Goal: Task Accomplishment & Management: Manage account settings

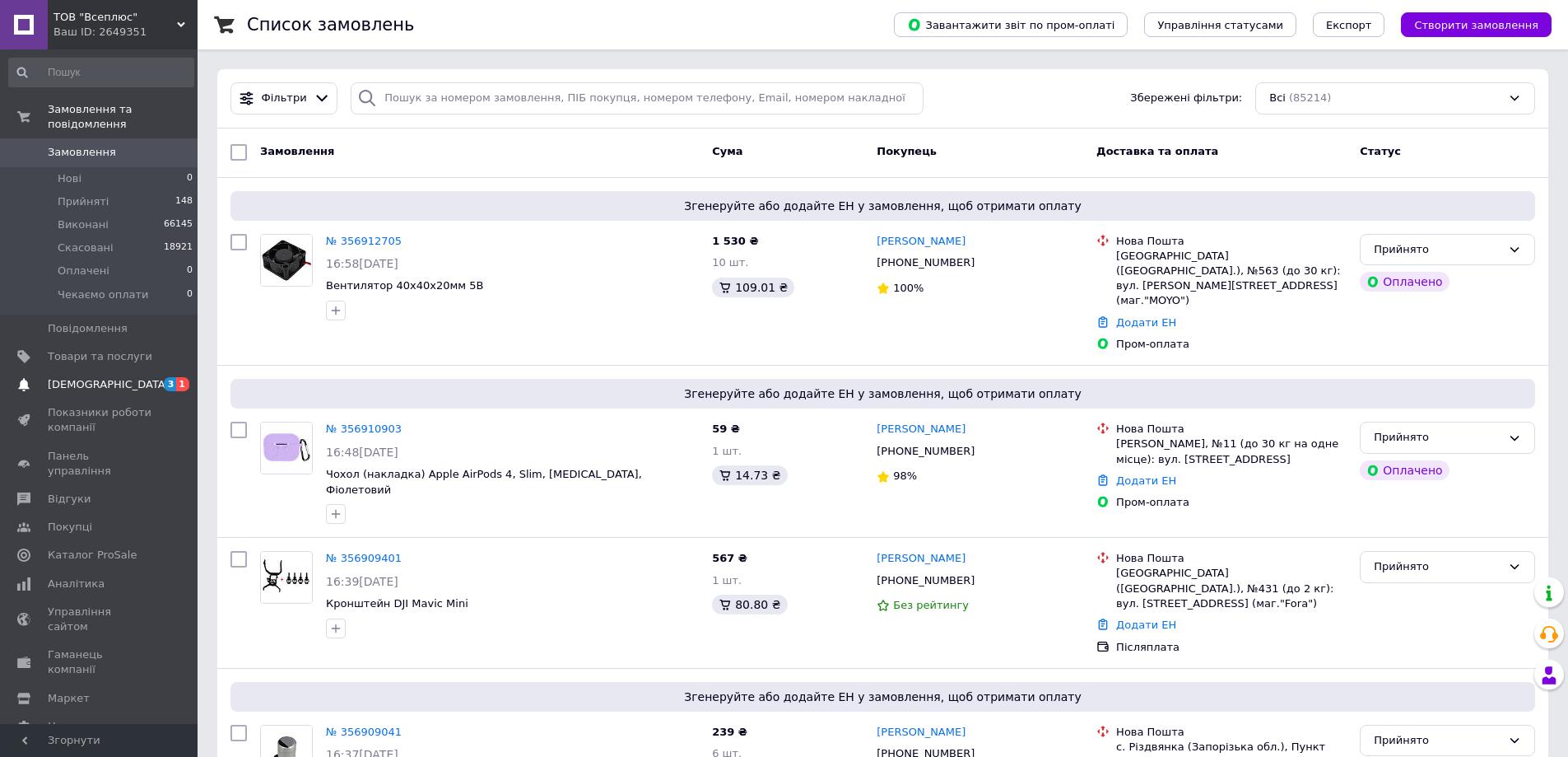
click at [57, 377] on span "[DEMOGRAPHIC_DATA]" at bounding box center [108, 384] width 122 height 15
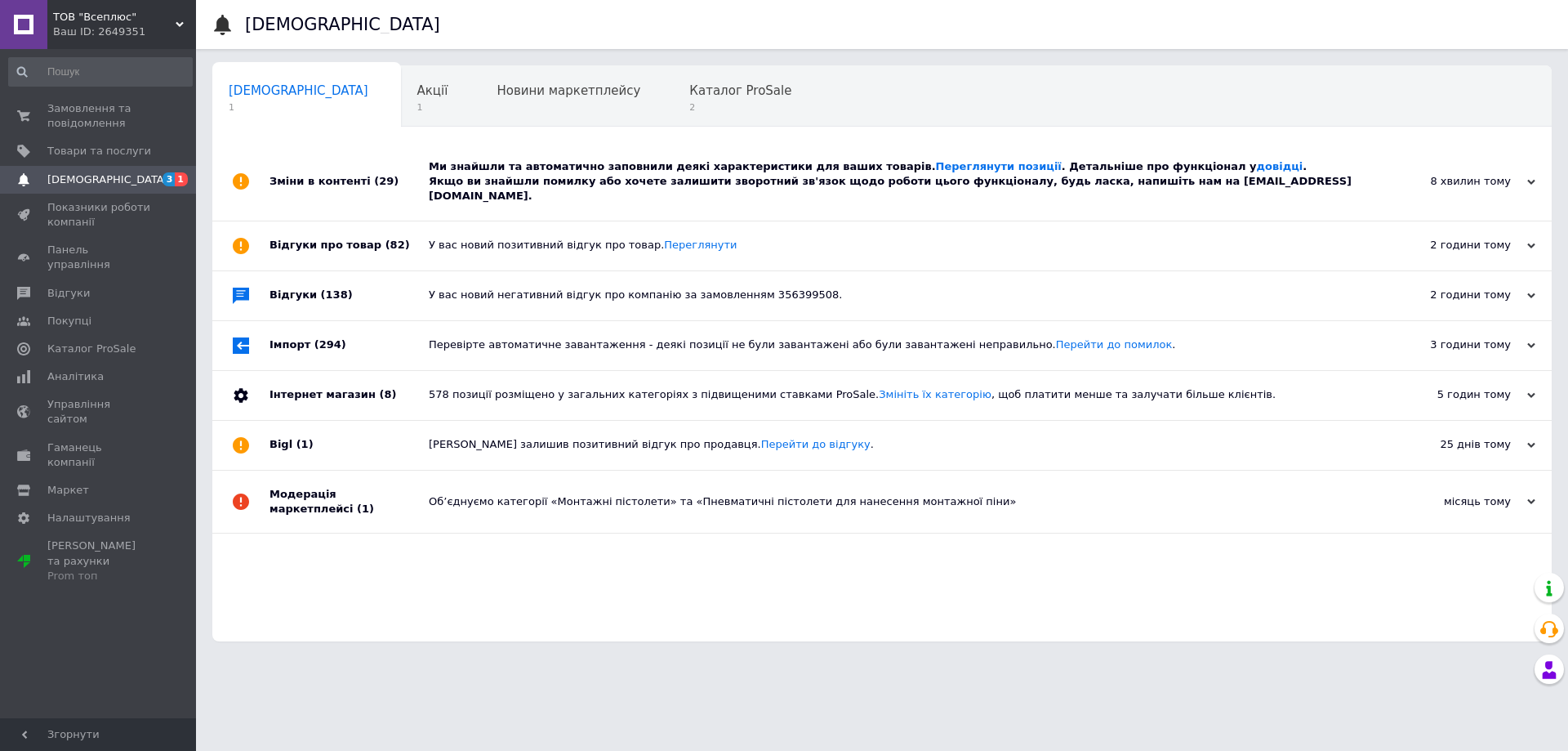
click at [1228, 161] on div "Ми знайшли та автоматично заповнили деякі характеристики для ваших товарів. Пер…" at bounding box center [900, 181] width 943 height 45
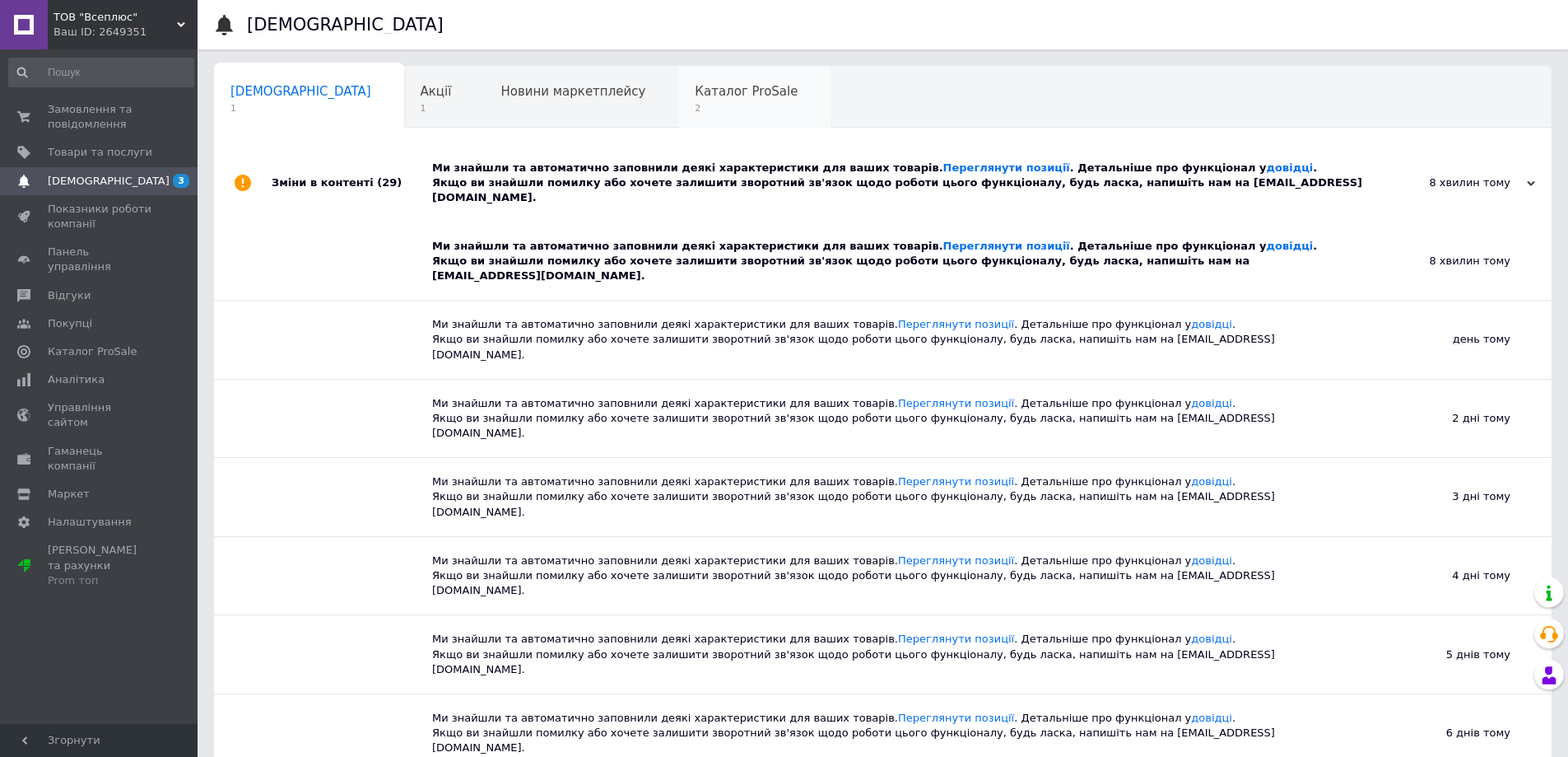
click at [695, 106] on span "2" at bounding box center [746, 107] width 103 height 12
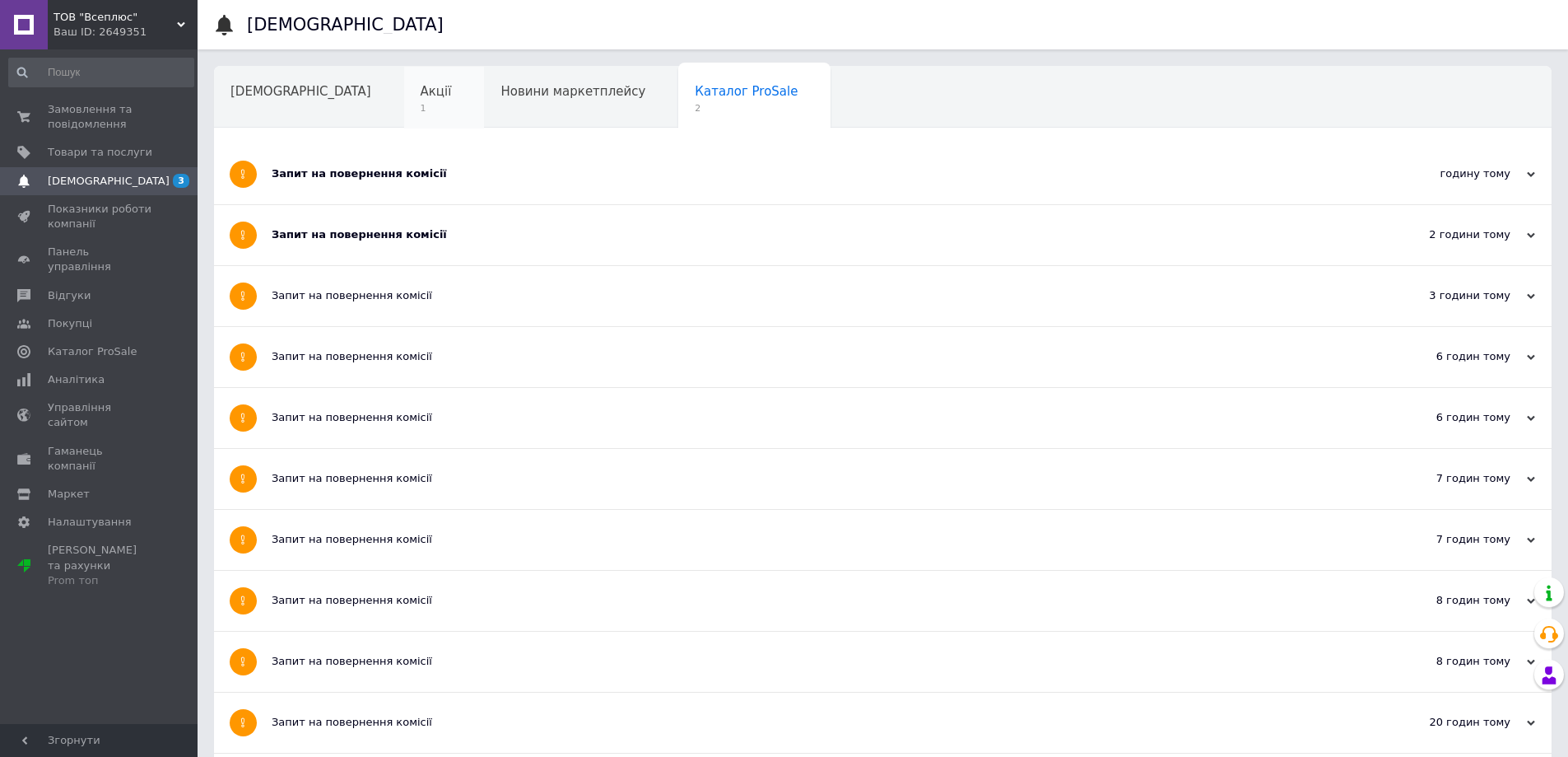
click at [421, 108] on span "1" at bounding box center [437, 107] width 31 height 12
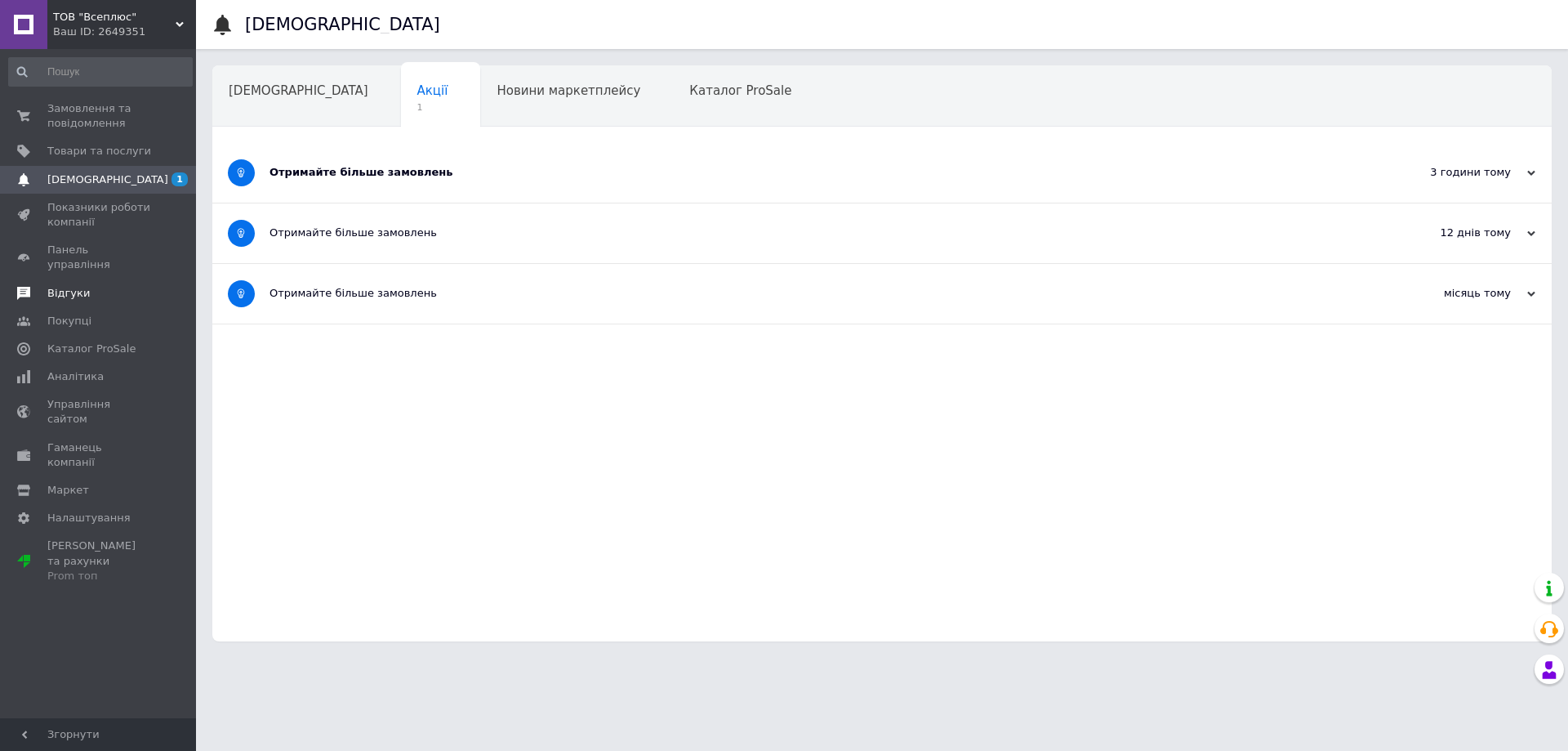
click at [73, 286] on span "Відгуки" at bounding box center [68, 293] width 43 height 15
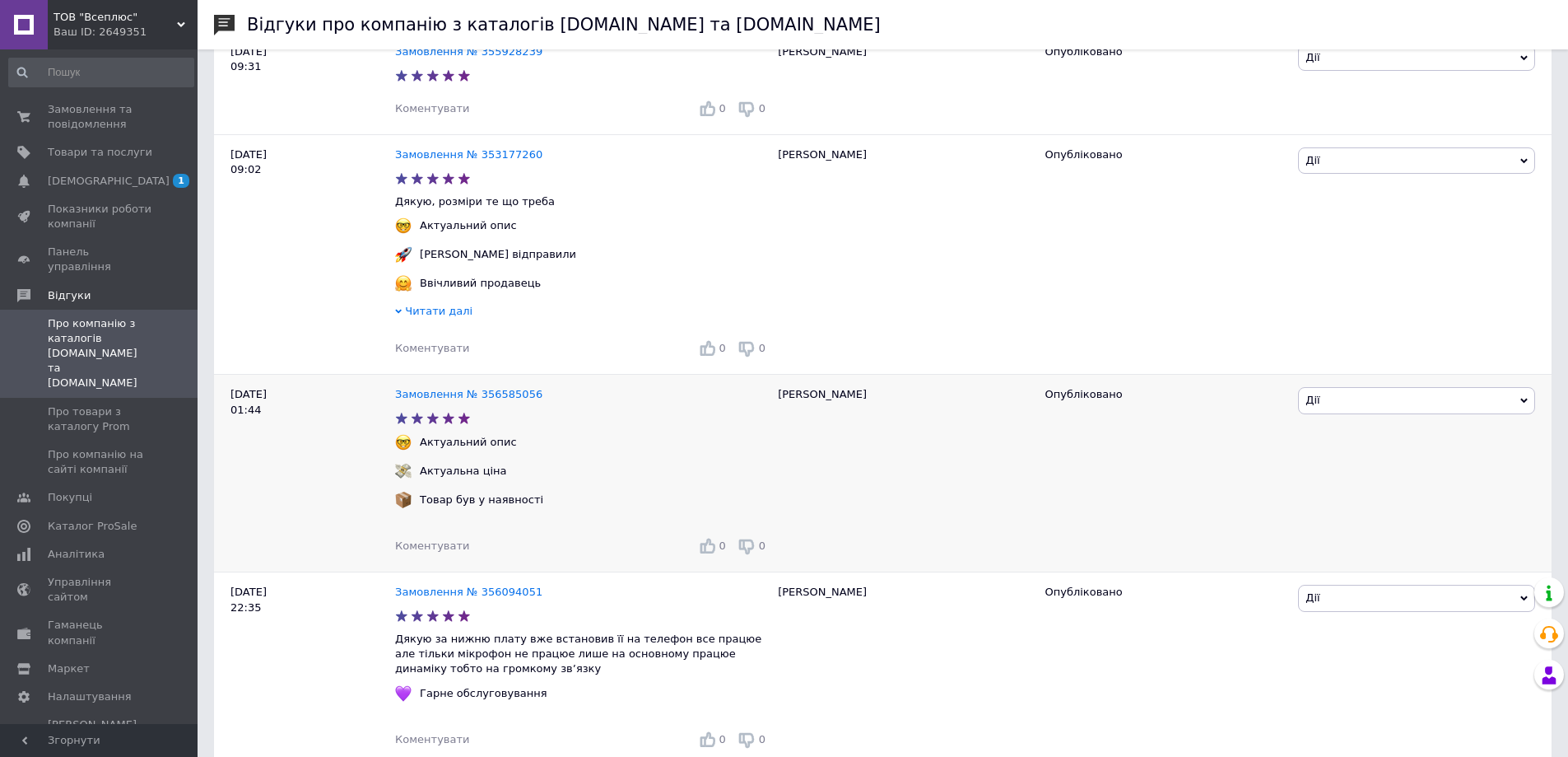
scroll to position [1920, 0]
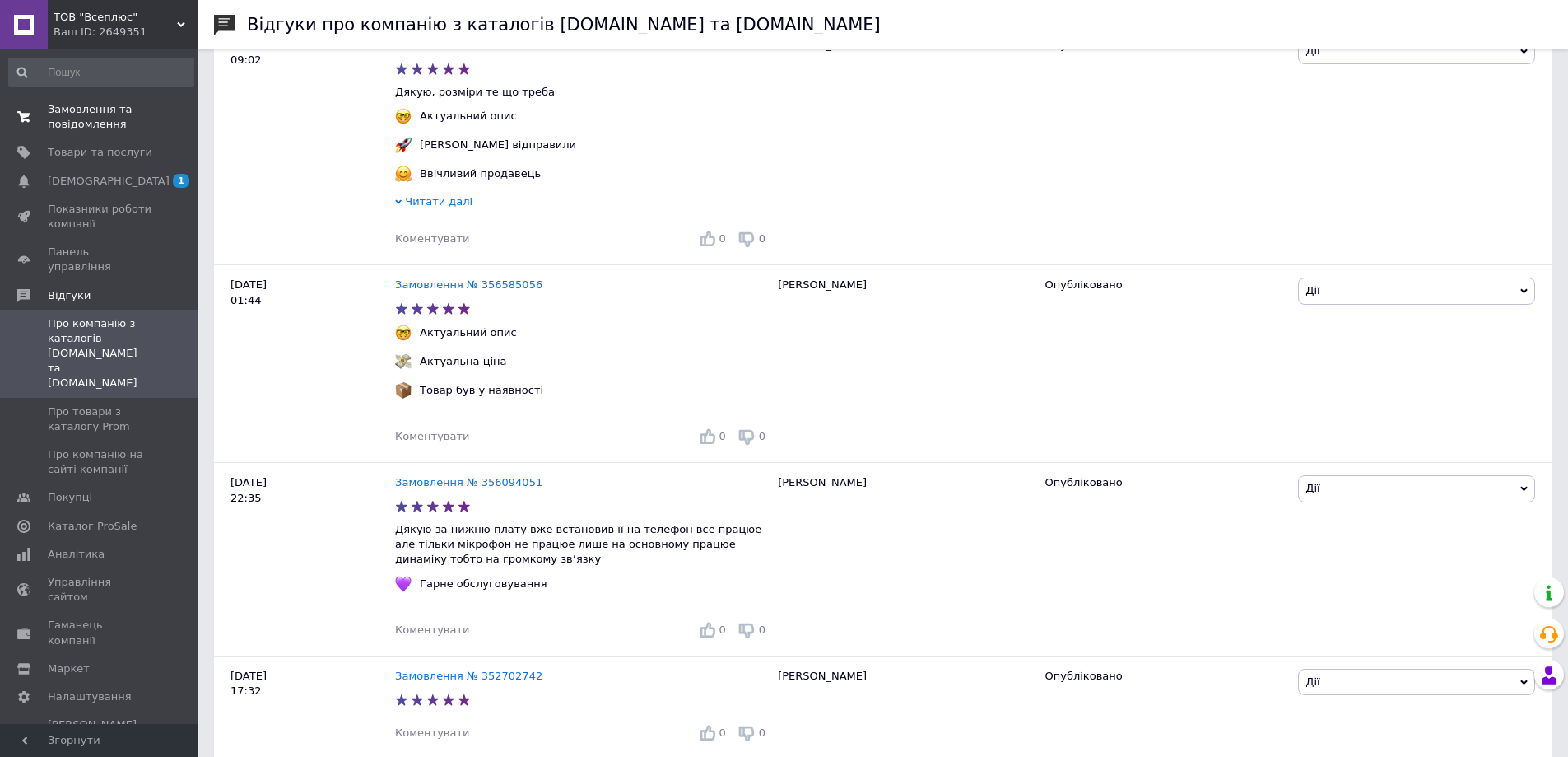
click at [61, 117] on span "Замовлення та повідомлення" at bounding box center [100, 117] width 105 height 29
